Goal: Task Accomplishment & Management: Use online tool/utility

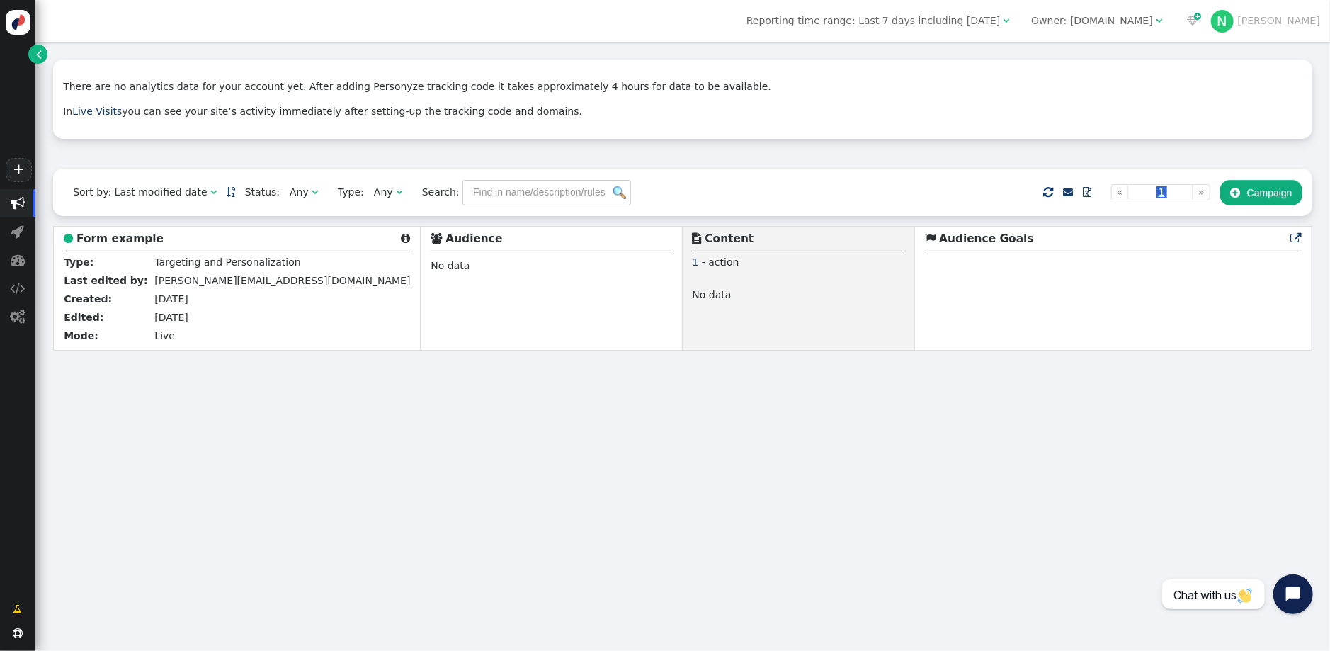
click at [325, 409] on div "There are no analytics data for your account yet. After adding Personyze tracki…" at bounding box center [682, 346] width 1295 height 609
click at [83, 328] on span "" at bounding box center [81, 333] width 10 height 10
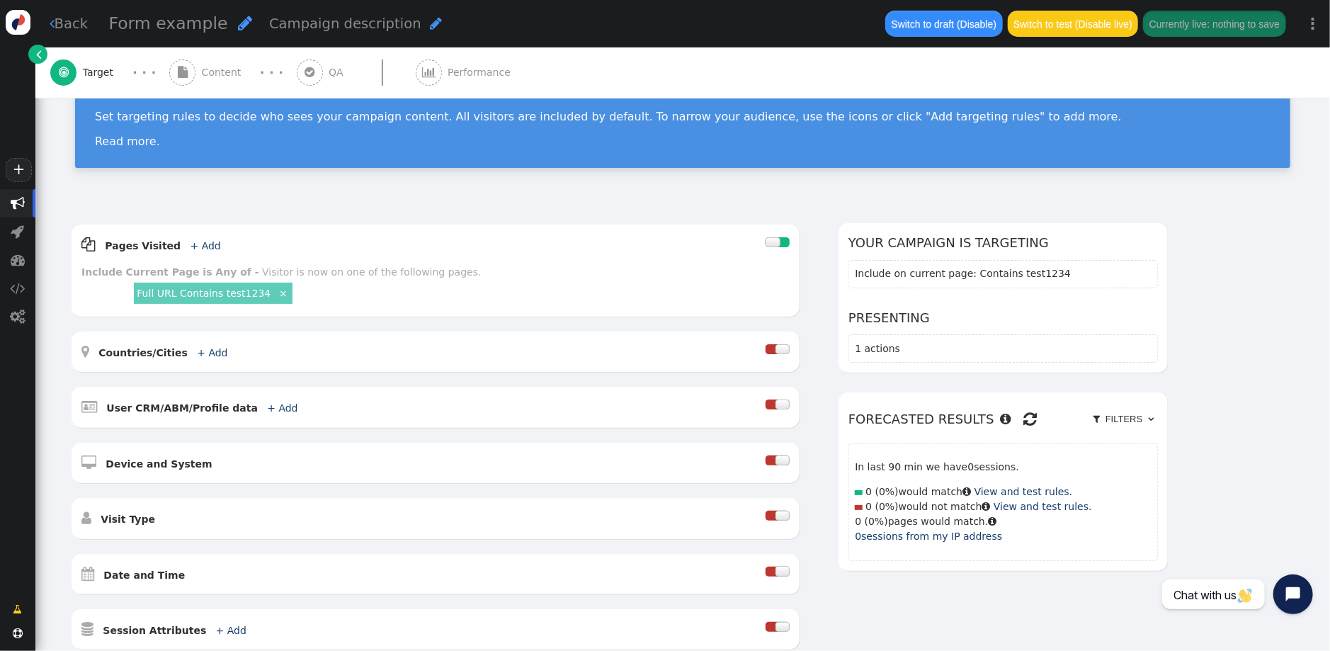
scroll to position [51, 0]
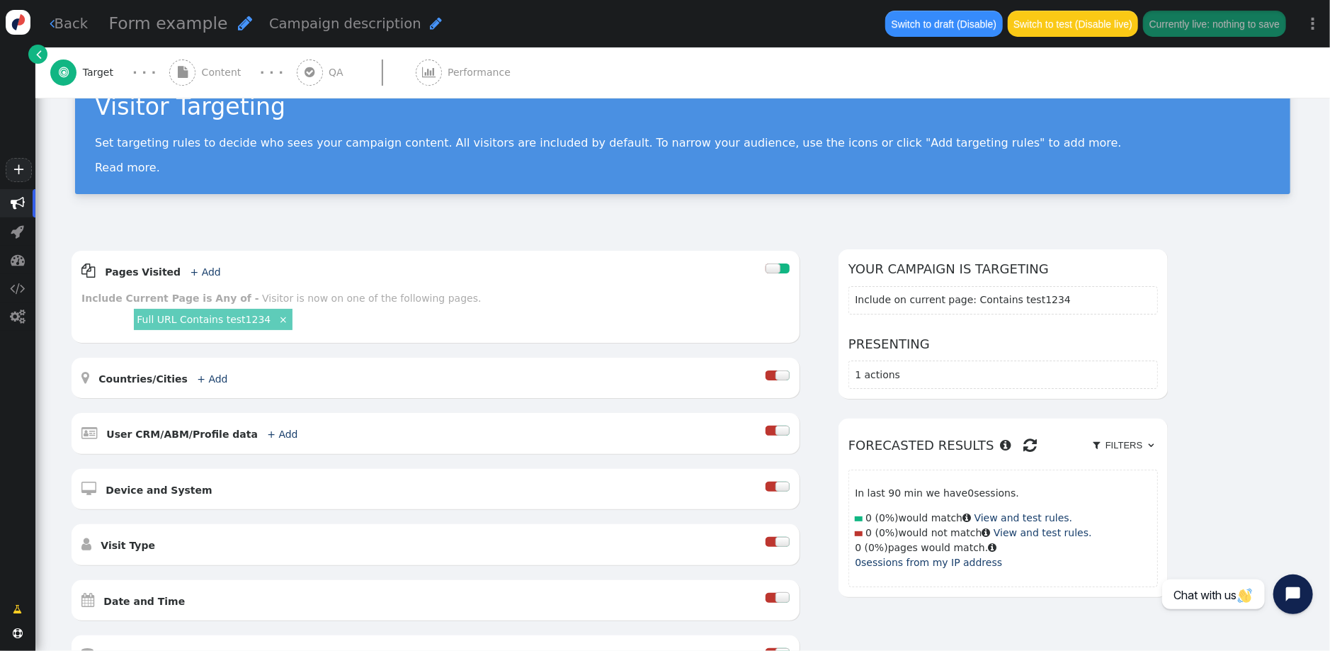
click at [239, 69] on span "Content" at bounding box center [224, 72] width 45 height 15
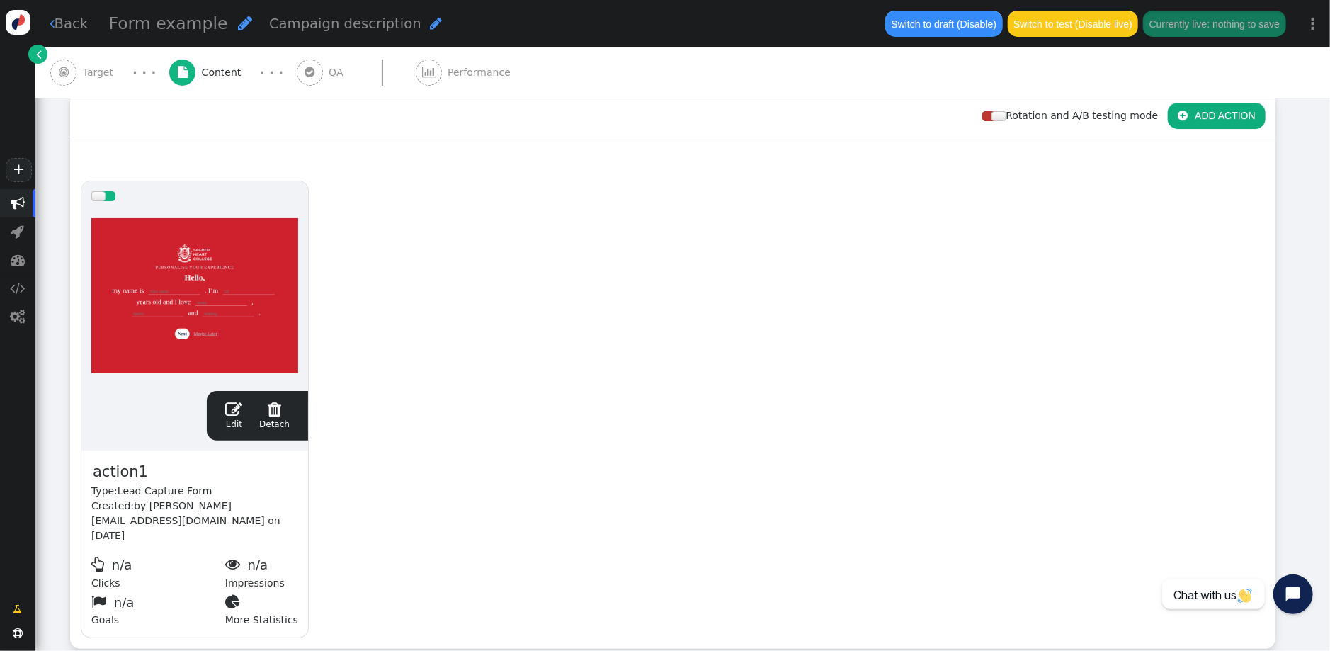
scroll to position [225, 0]
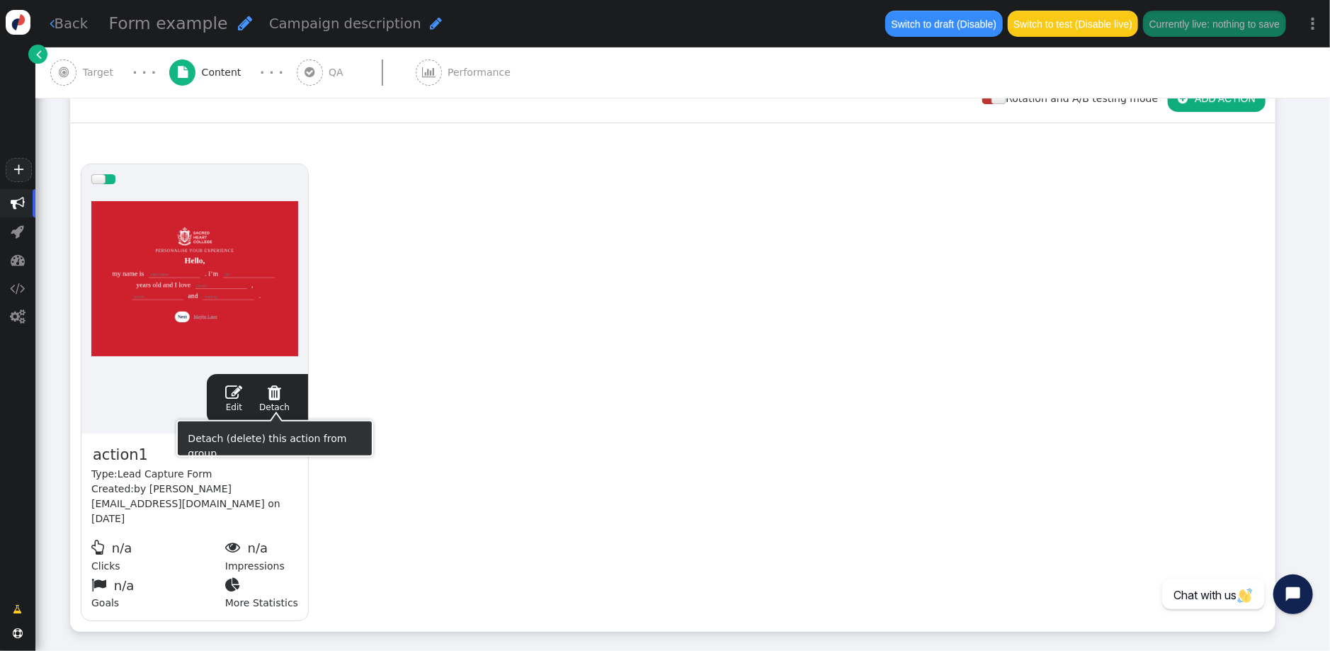
click at [237, 397] on span "" at bounding box center [233, 392] width 17 height 17
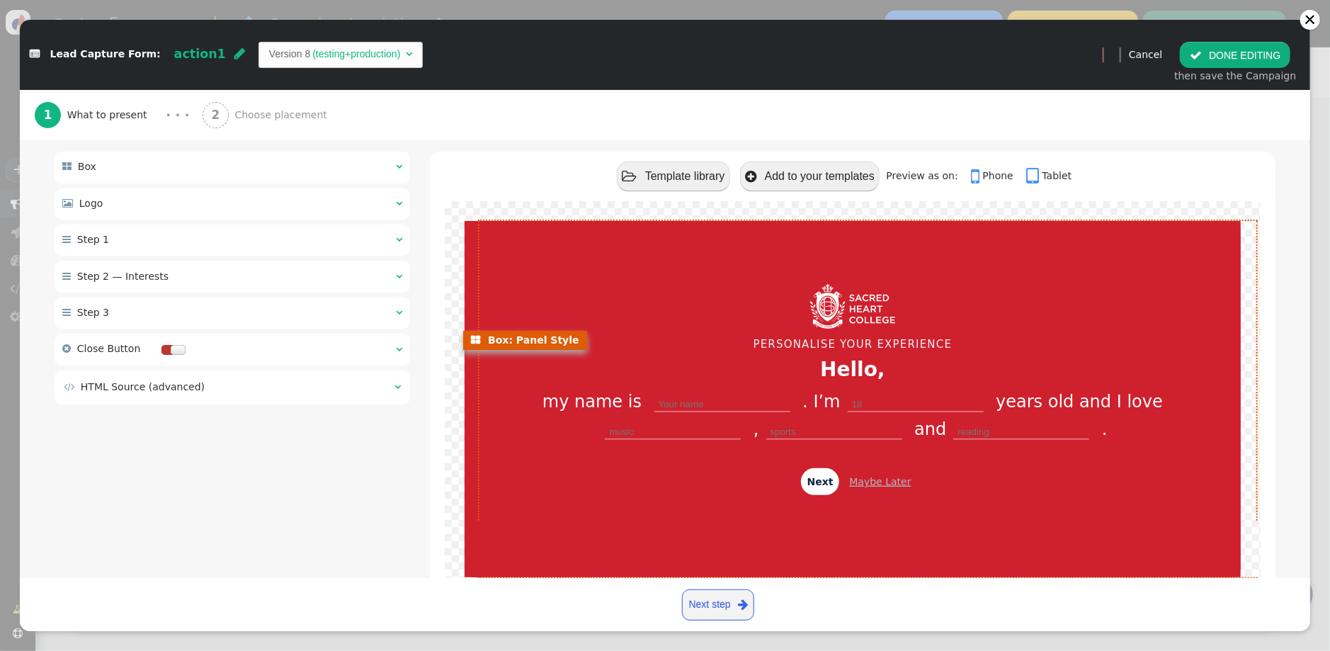
scroll to position [137, 0]
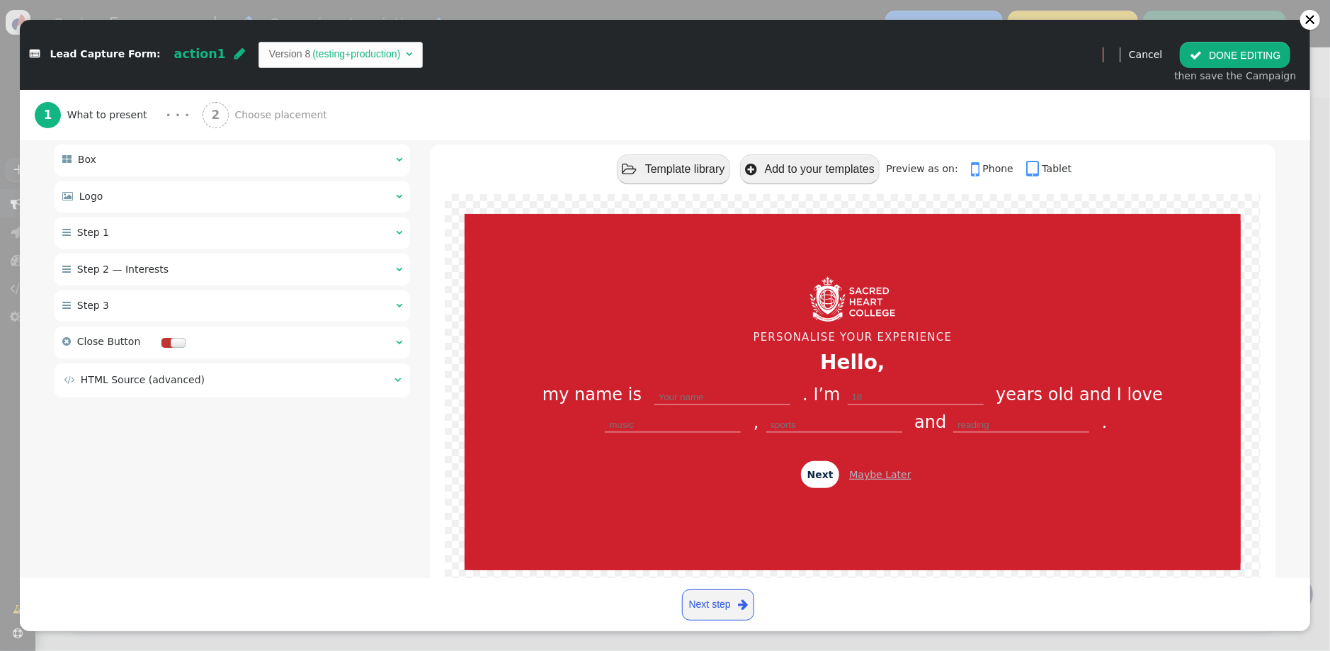
click at [338, 227] on div " Step 1  " at bounding box center [233, 232] width 356 height 31
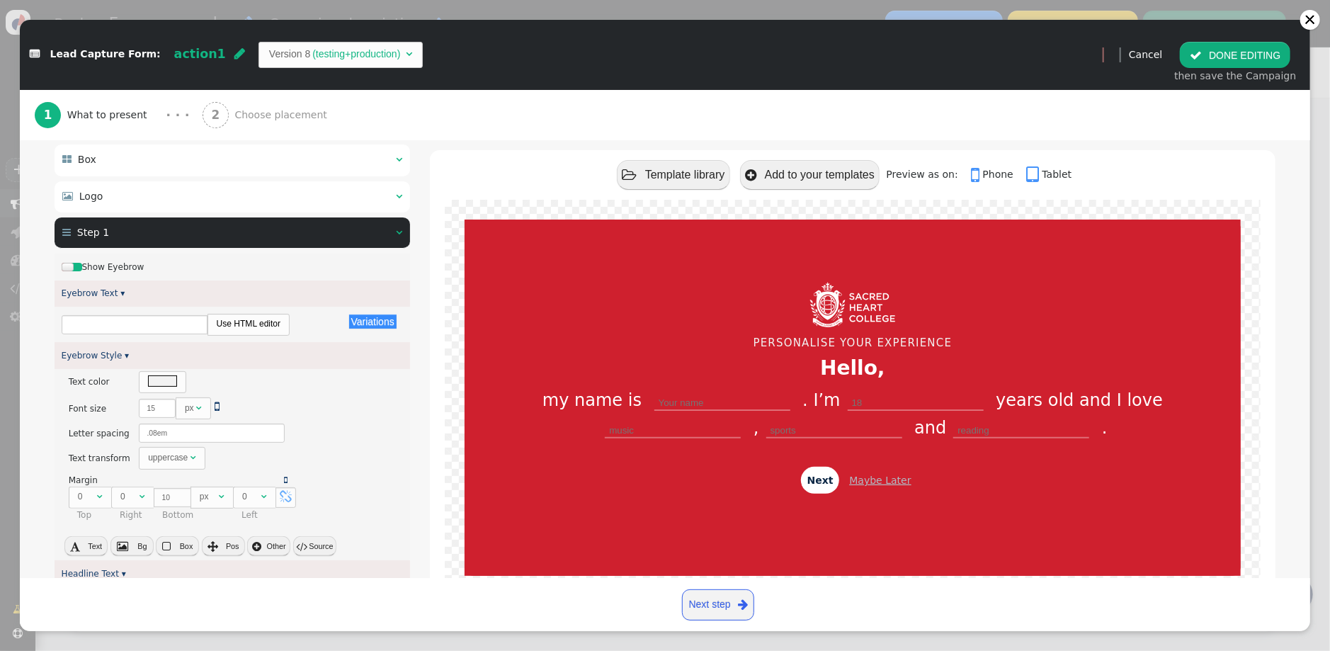
type input "PERSONALISE YOUR EXPERIENCE"
type input "Hello,"
type input "Your name"
type input "18"
type input "music"
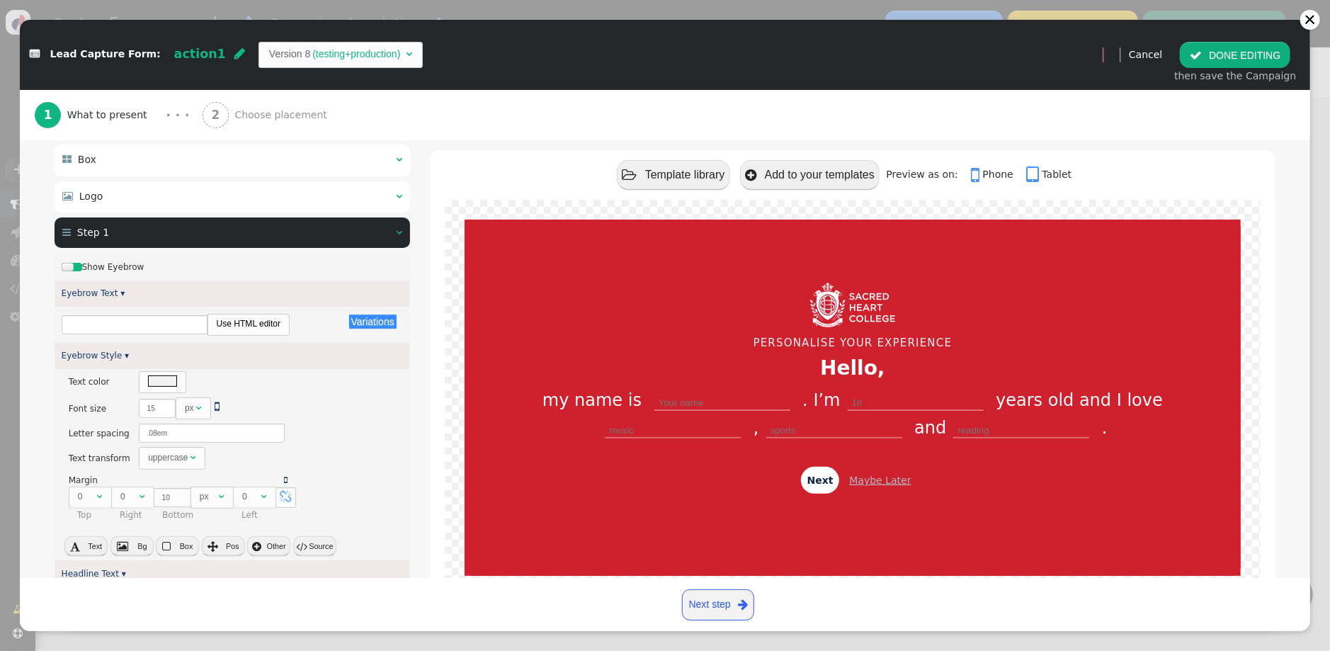
type input "sports"
type input "reading"
type input "Next"
type input "Maybe Later"
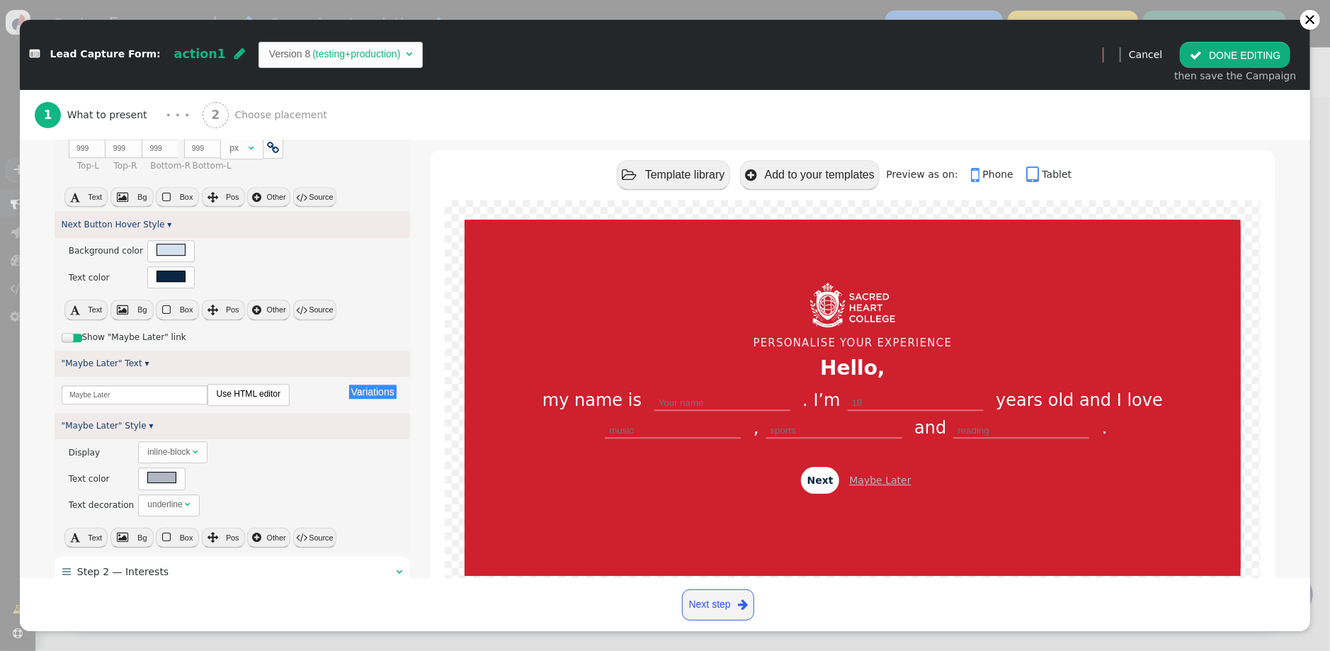
scroll to position [2734, 0]
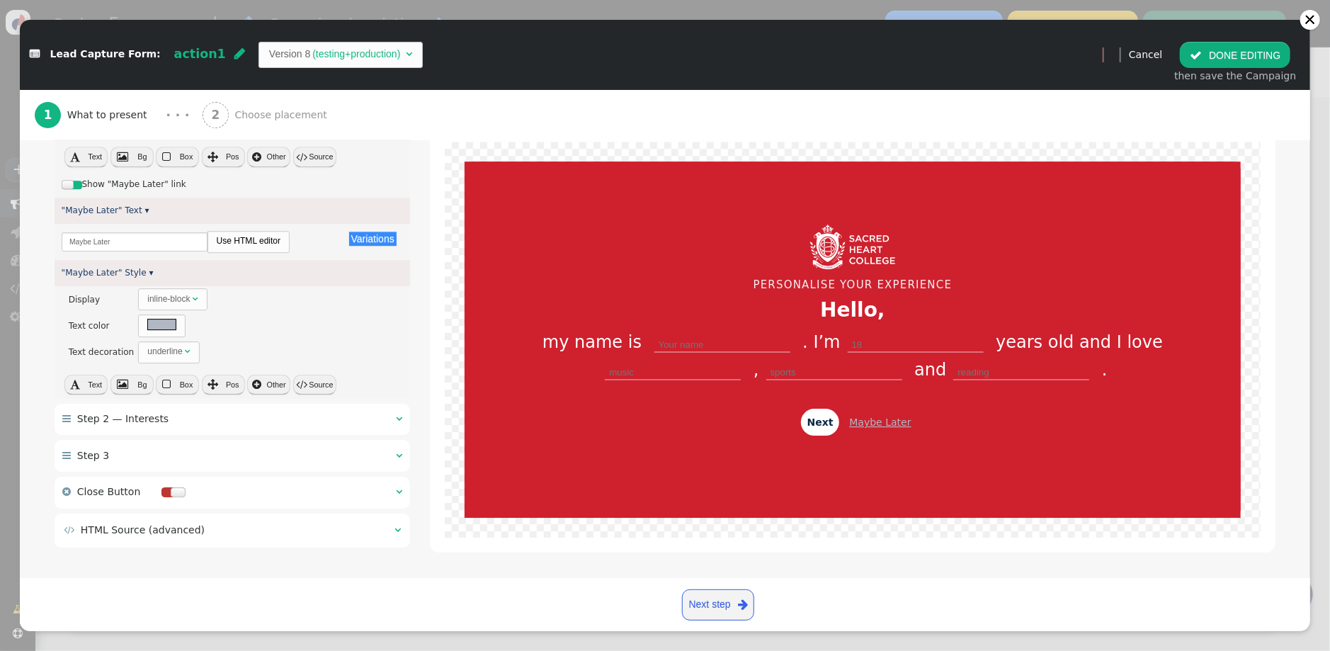
click at [311, 416] on div " Step 2 — Interests  " at bounding box center [233, 419] width 356 height 31
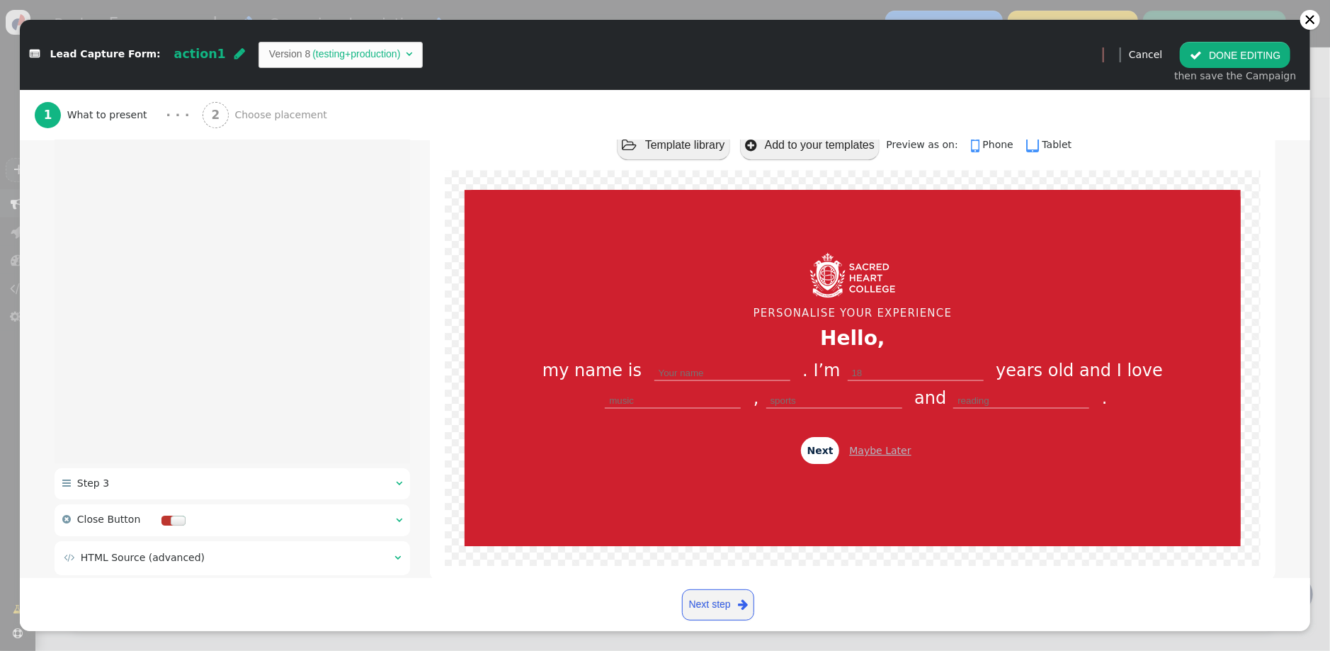
scroll to position [193, 0]
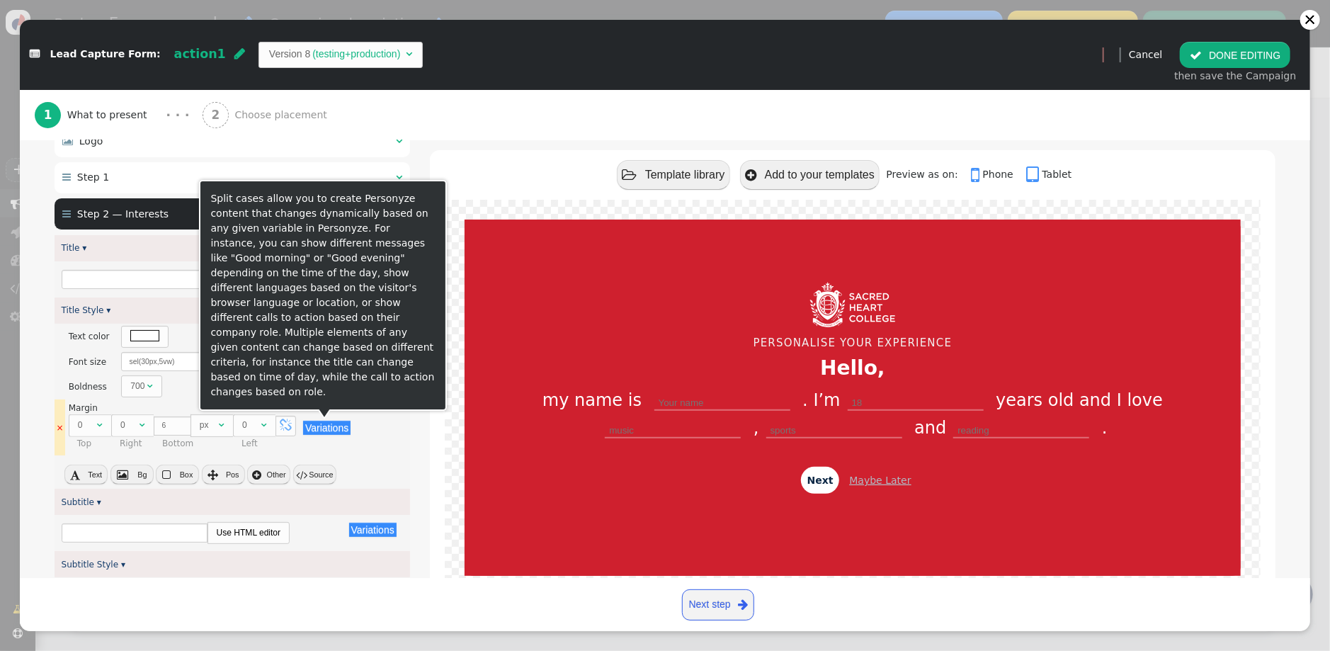
type input "What are your favourite interests?"
type input "Select Three"
type input "Back"
type input "Submit"
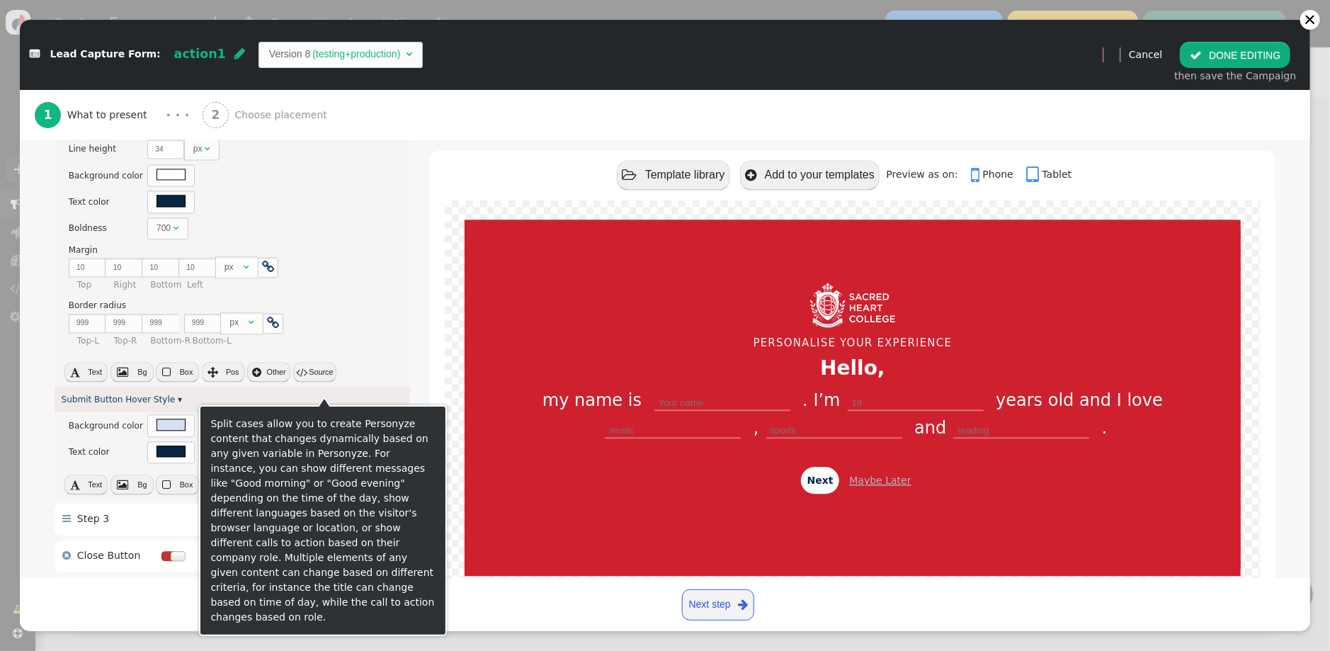
scroll to position [2010, 0]
